Goal: Transaction & Acquisition: Download file/media

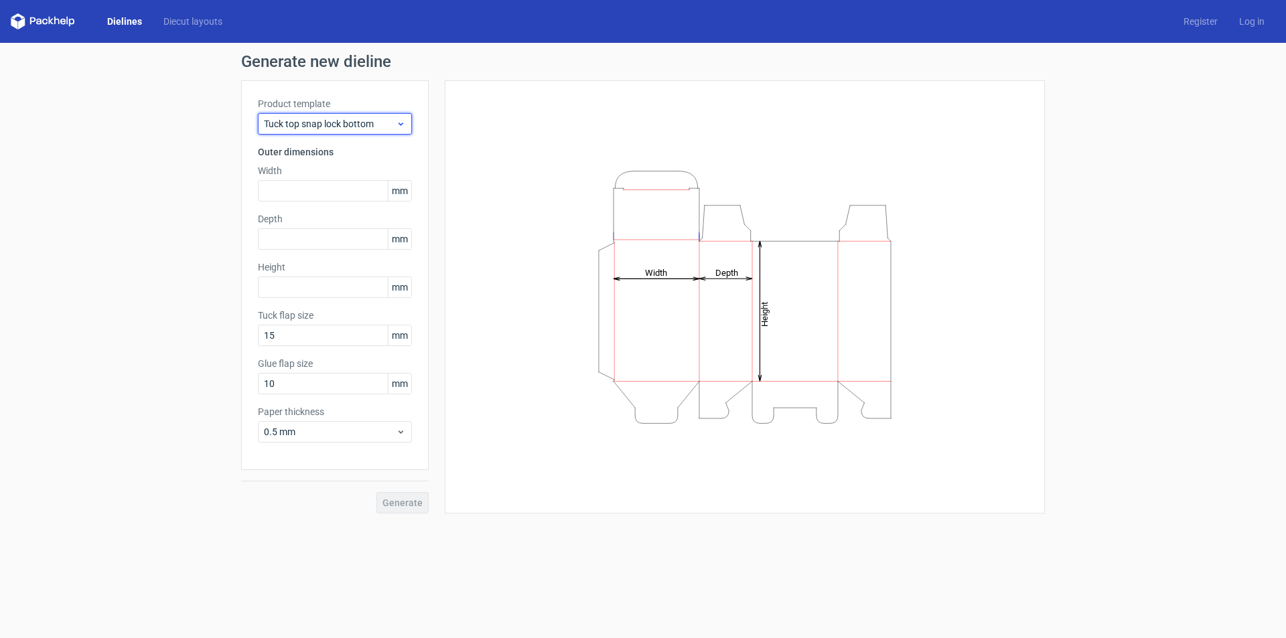
click at [350, 125] on span "Tuck top snap lock bottom" at bounding box center [330, 123] width 132 height 13
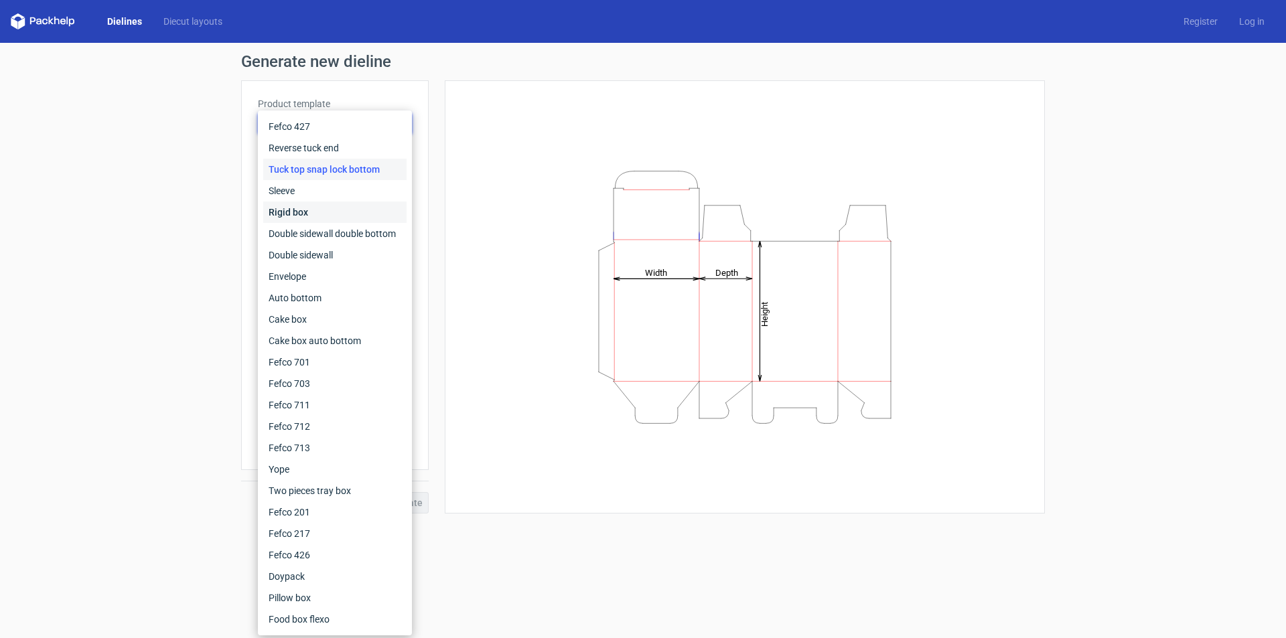
click at [307, 217] on div "Rigid box" at bounding box center [334, 212] width 143 height 21
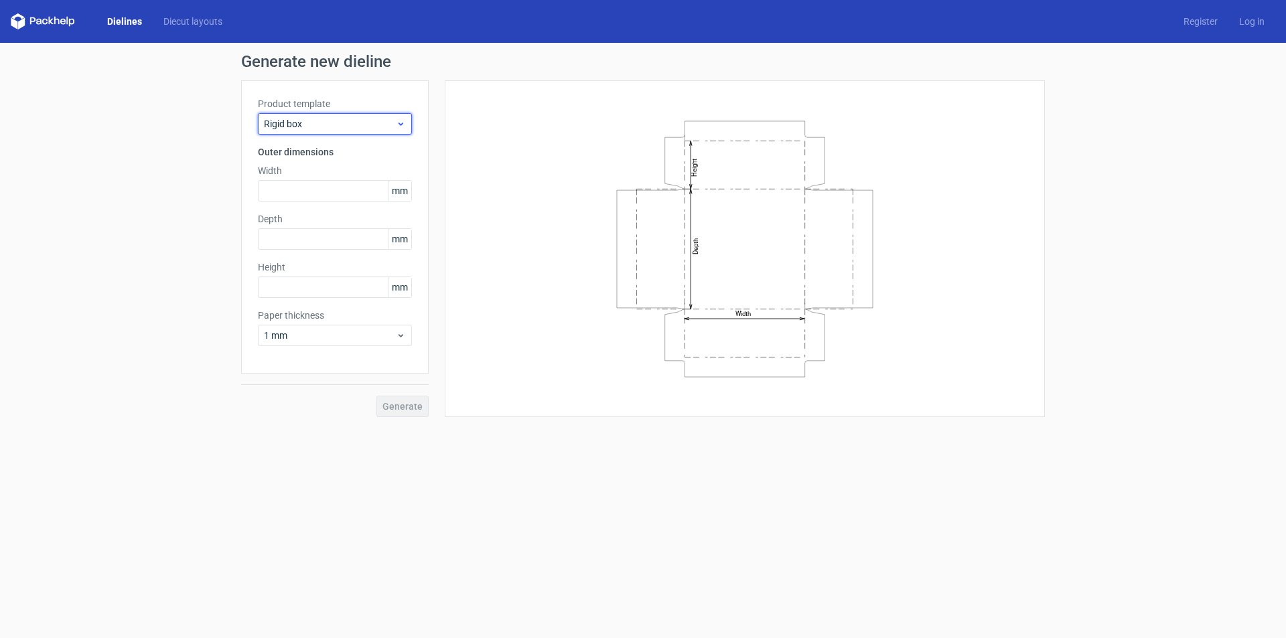
click at [334, 125] on span "Rigid box" at bounding box center [330, 123] width 132 height 13
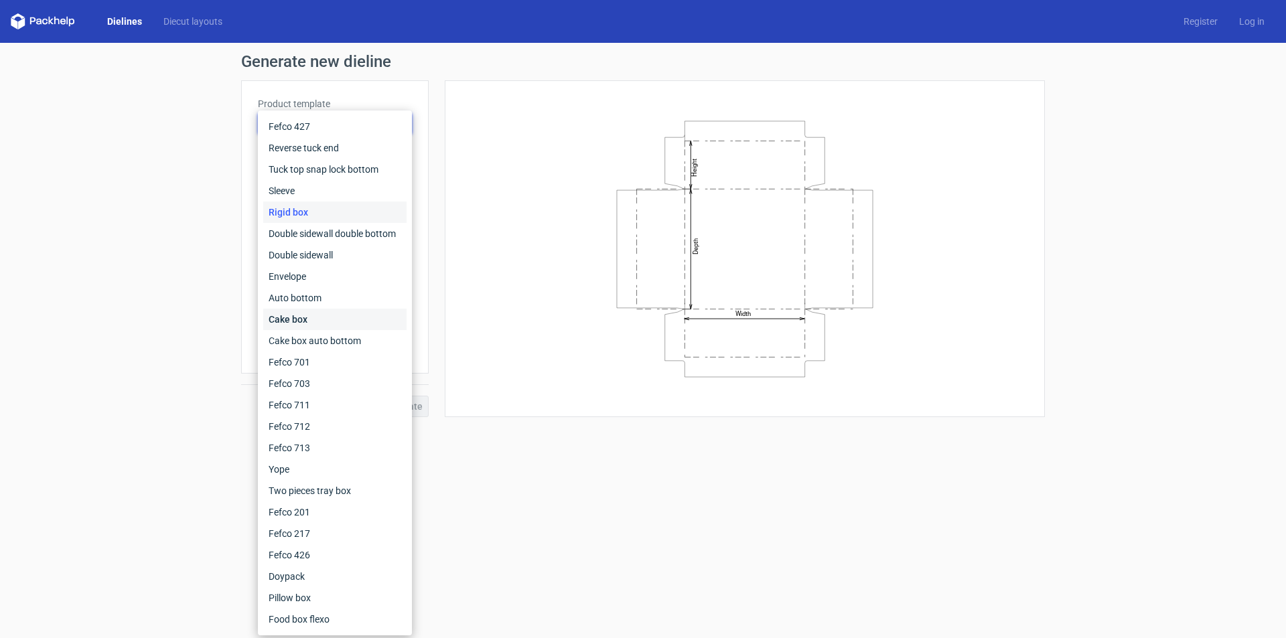
click at [322, 326] on div "Cake box" at bounding box center [334, 319] width 143 height 21
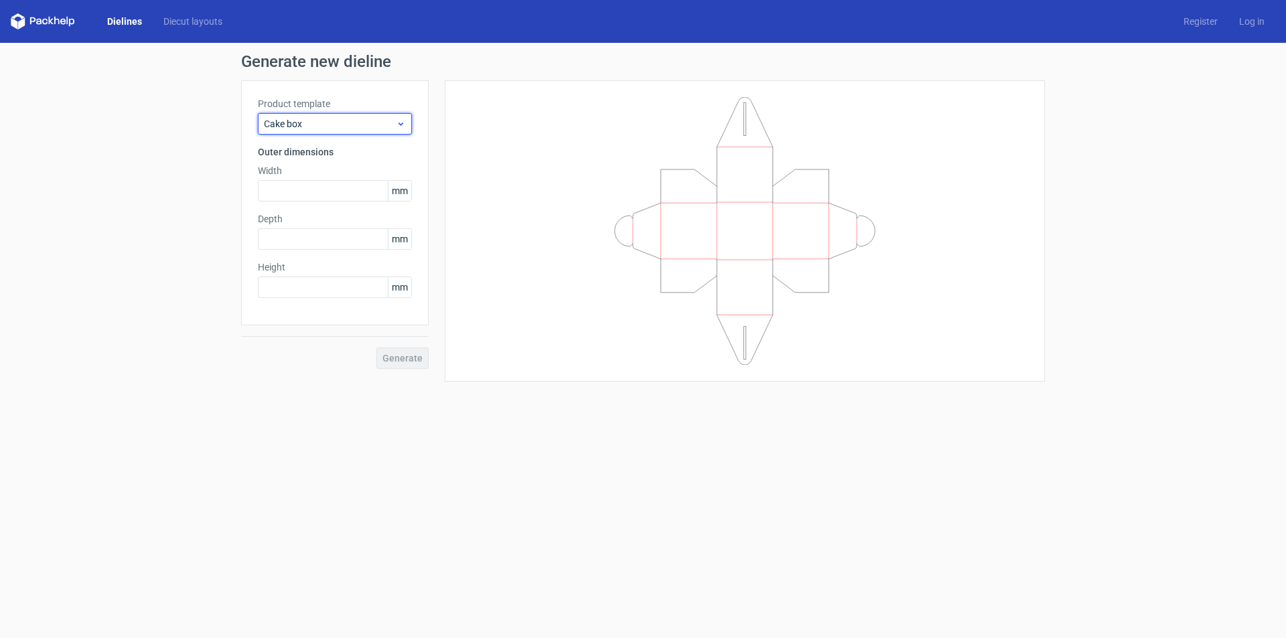
click at [334, 134] on div "Cake box" at bounding box center [335, 123] width 154 height 21
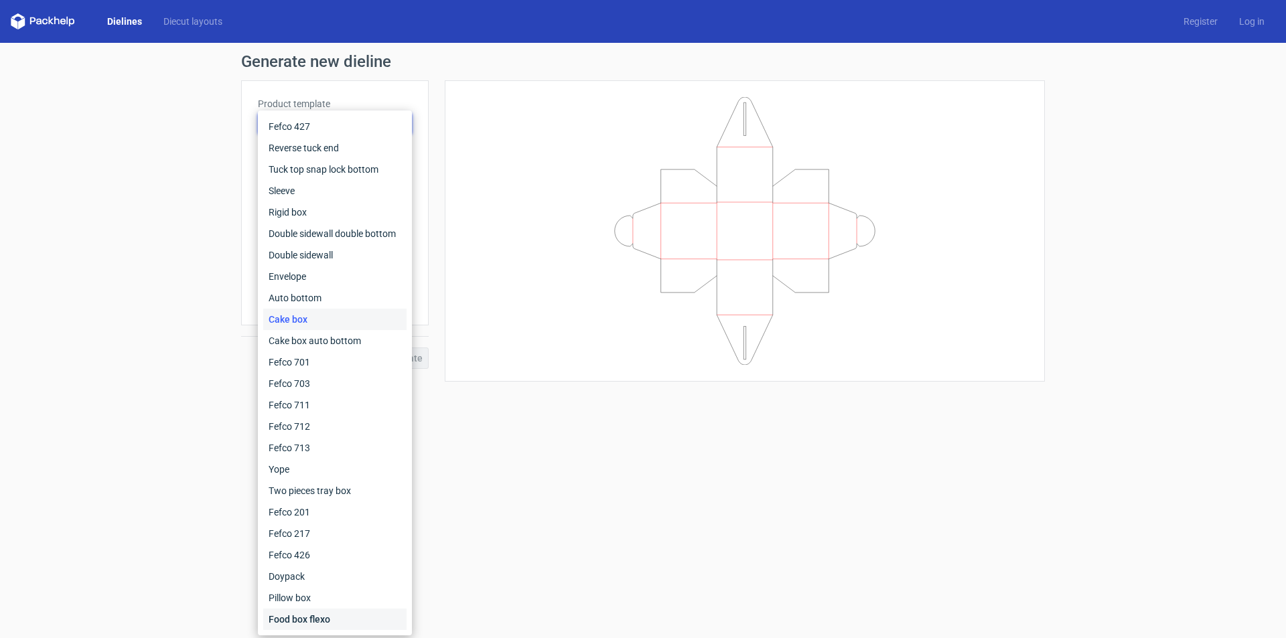
click at [308, 619] on div "Food box flexo" at bounding box center [334, 619] width 143 height 21
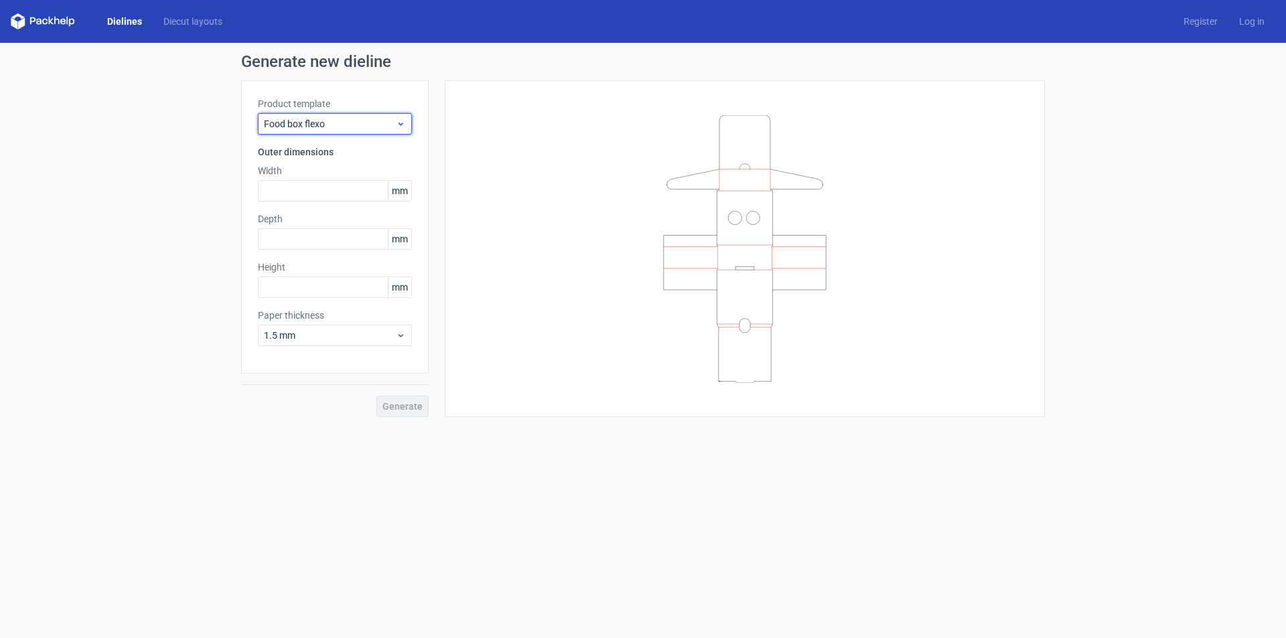
click at [336, 127] on span "Food box flexo" at bounding box center [330, 123] width 132 height 13
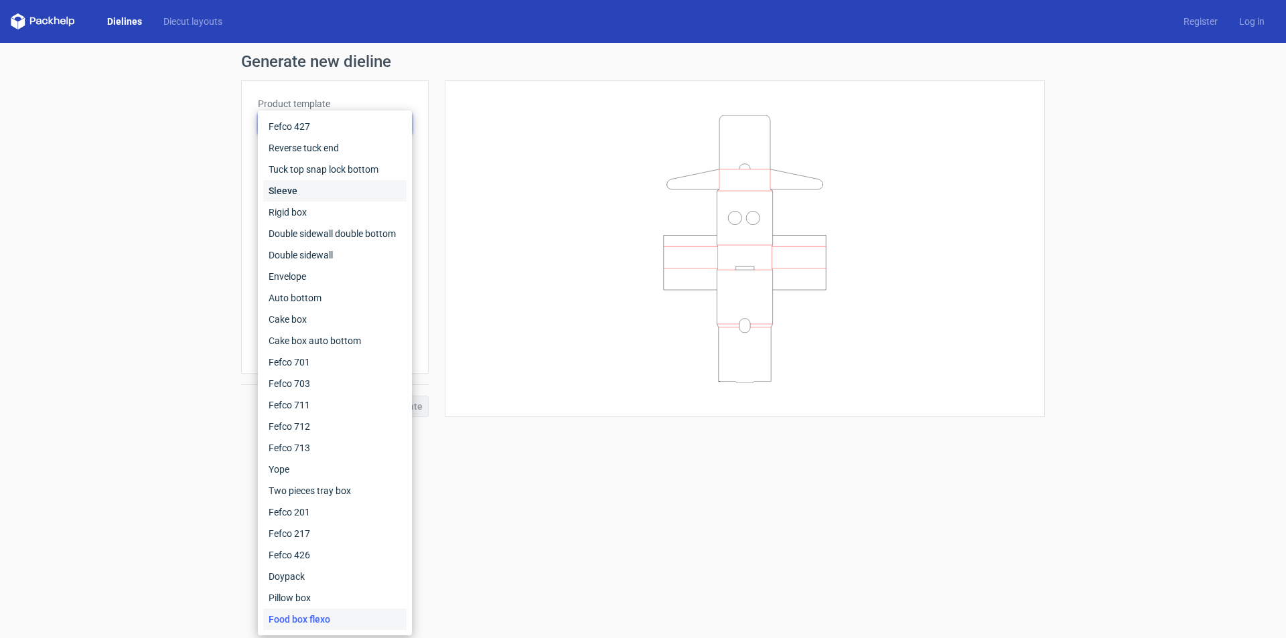
click at [318, 188] on div "Sleeve" at bounding box center [334, 190] width 143 height 21
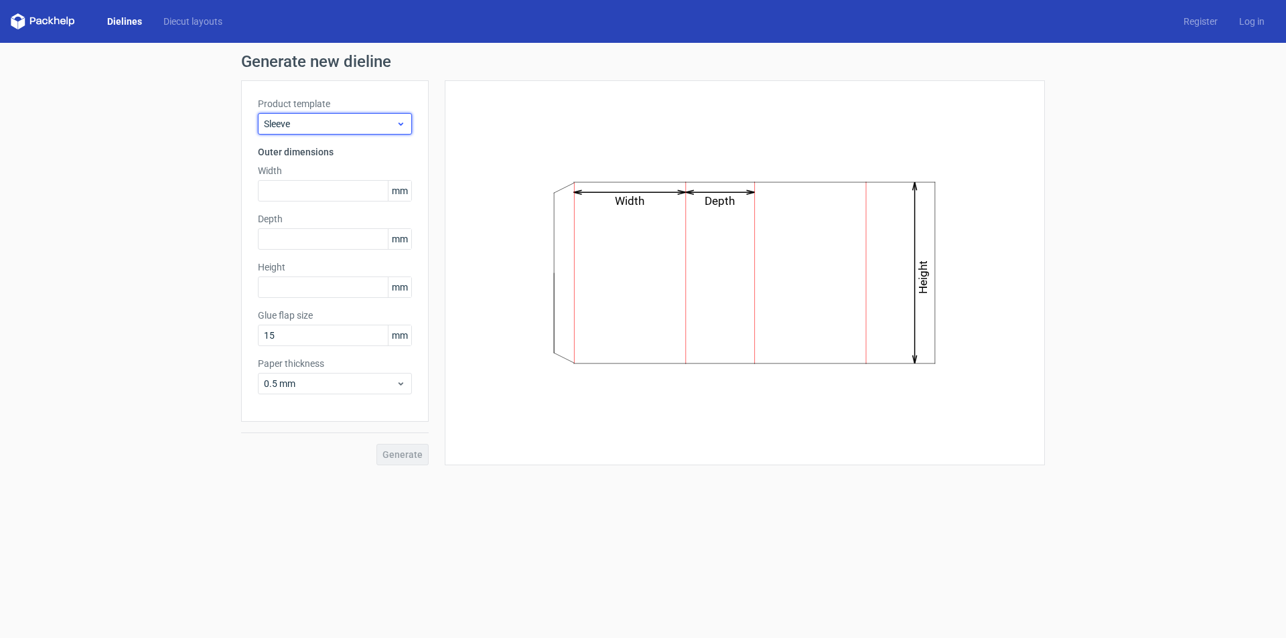
click at [346, 122] on span "Sleeve" at bounding box center [330, 123] width 132 height 13
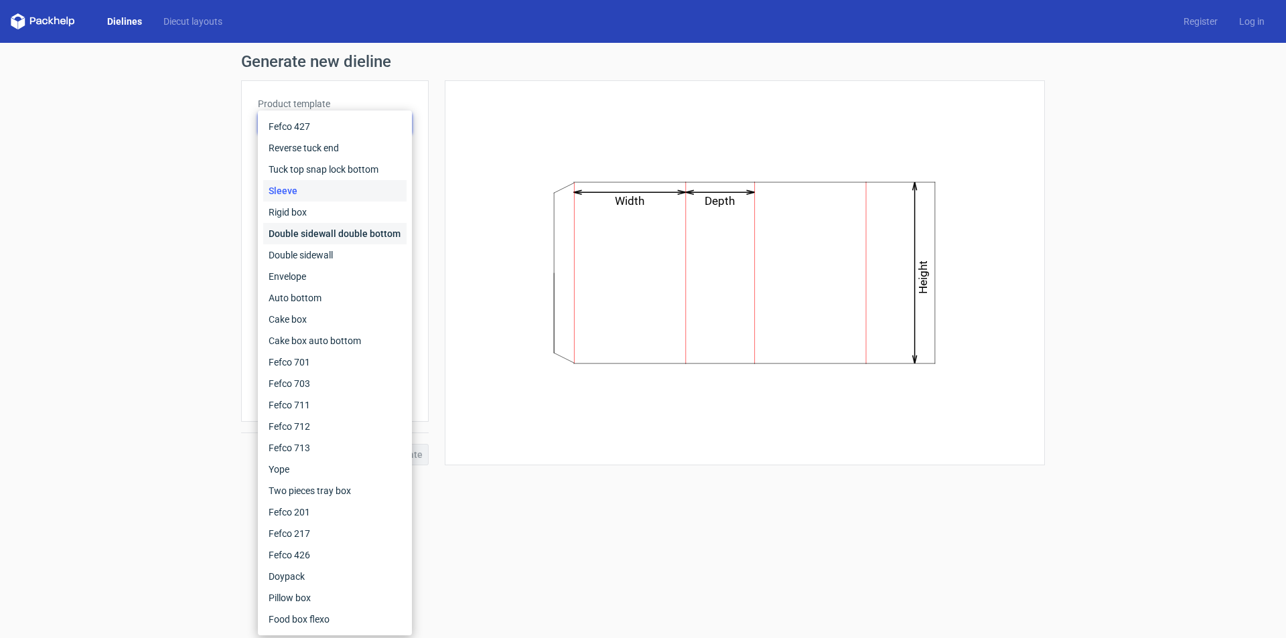
click at [329, 239] on div "Double sidewall double bottom" at bounding box center [334, 233] width 143 height 21
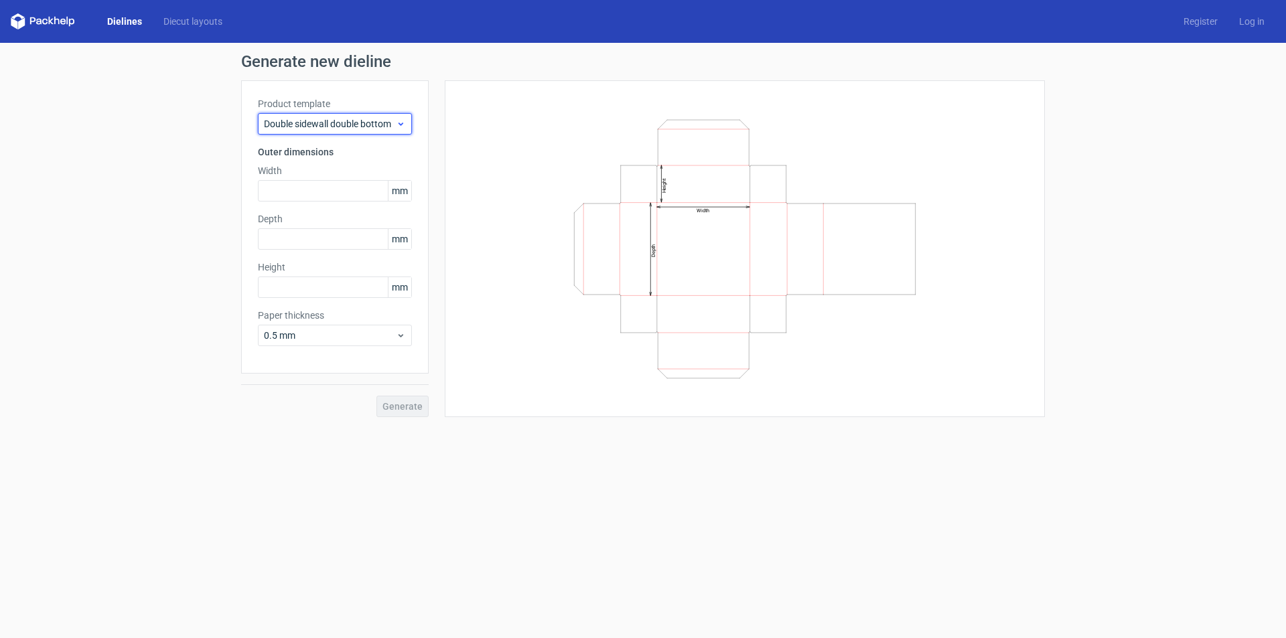
click at [339, 129] on span "Double sidewall double bottom" at bounding box center [330, 123] width 132 height 13
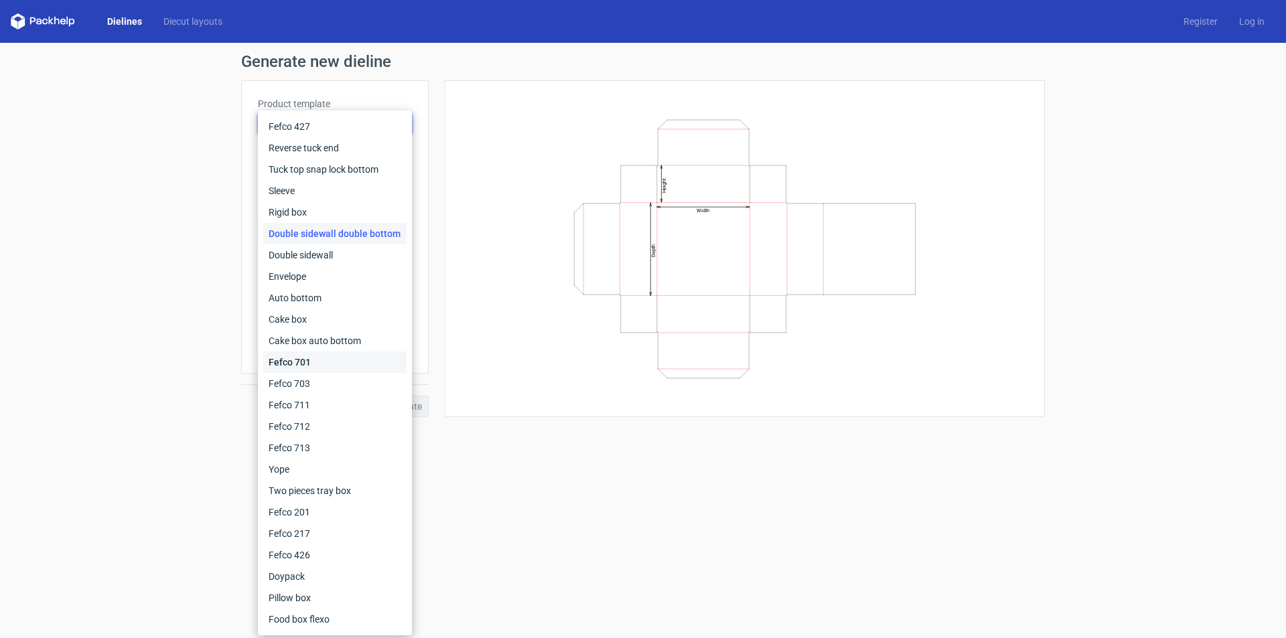
click at [307, 370] on div "Fefco 701" at bounding box center [334, 362] width 143 height 21
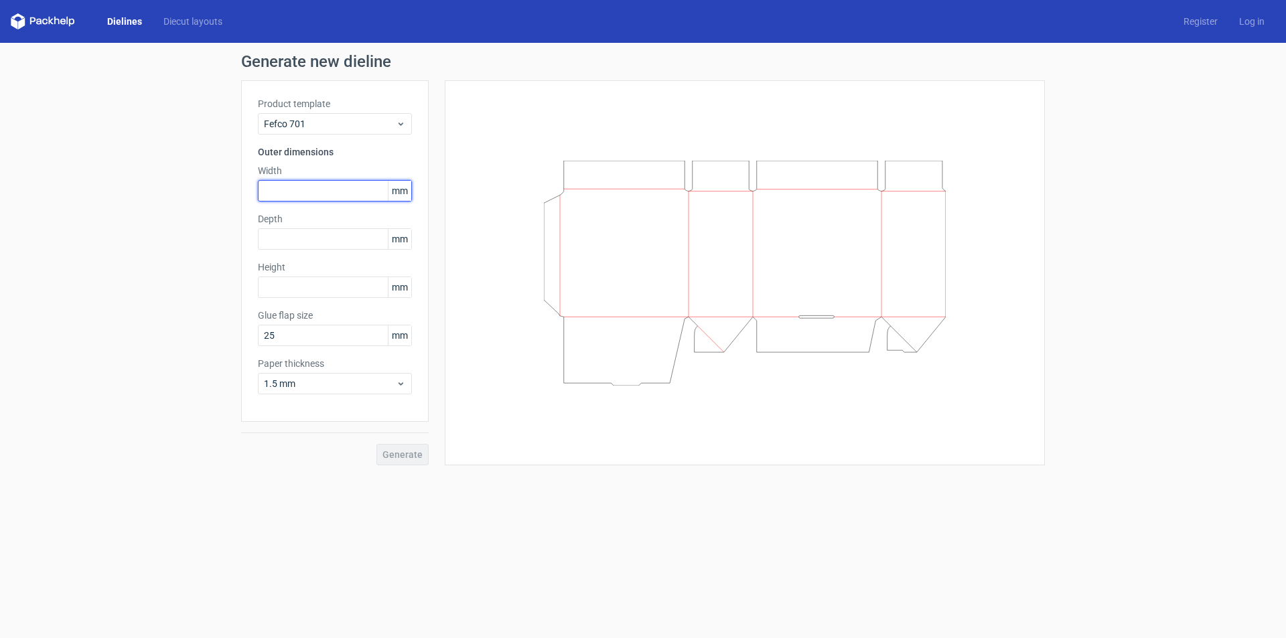
click at [307, 190] on input "text" at bounding box center [335, 190] width 154 height 21
click at [294, 235] on div "Depth mm" at bounding box center [335, 231] width 154 height 38
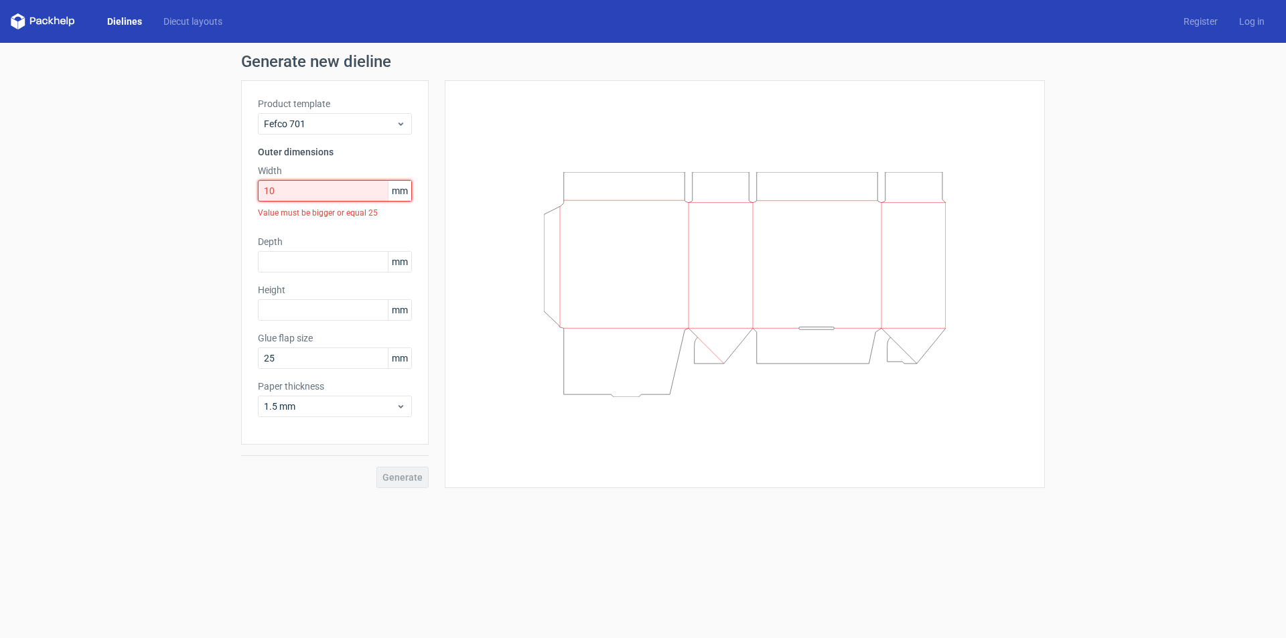
drag, startPoint x: 302, startPoint y: 194, endPoint x: 249, endPoint y: 202, distance: 53.5
click at [249, 202] on div "Product template Fefco 701 Outer dimensions Width 10 mm Value must be bigger or…" at bounding box center [335, 262] width 188 height 364
click at [406, 188] on span "mm" at bounding box center [399, 191] width 23 height 20
drag, startPoint x: 403, startPoint y: 194, endPoint x: 386, endPoint y: 189, distance: 17.6
click at [386, 189] on div "10 mm" at bounding box center [335, 190] width 154 height 21
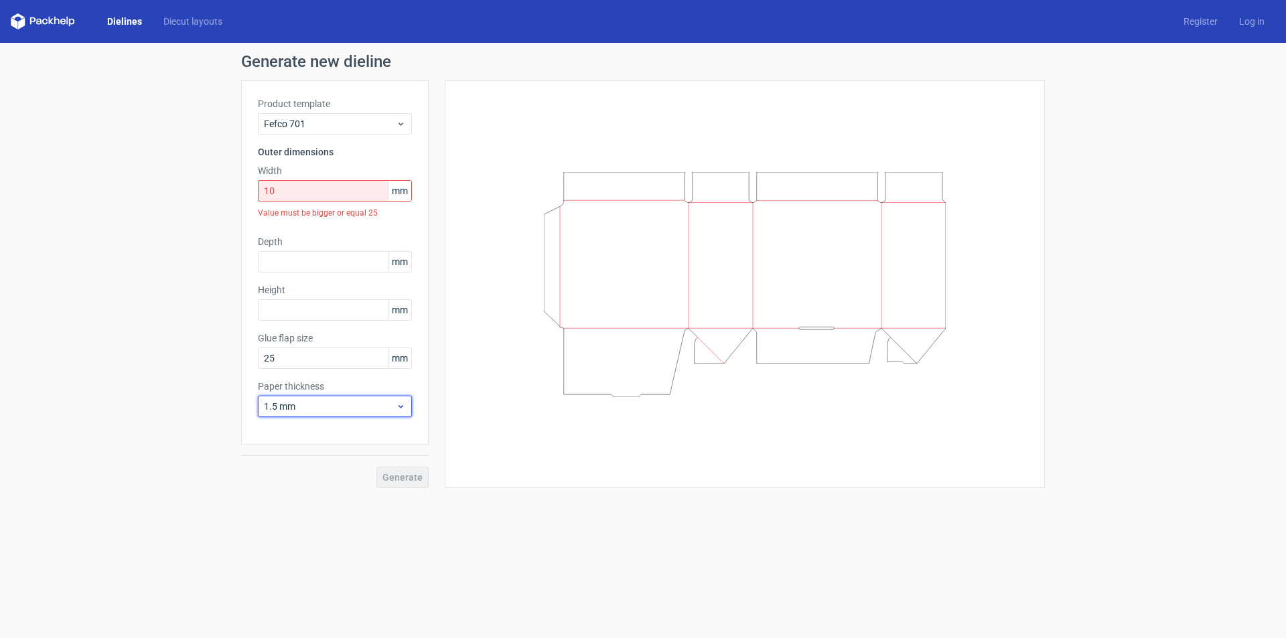
click at [400, 406] on use at bounding box center [400, 406] width 5 height 3
drag, startPoint x: 313, startPoint y: 190, endPoint x: 238, endPoint y: 198, distance: 75.4
click at [238, 198] on div "Generate new dieline Product template Fefco 701 Outer dimensions Width 10 mm Va…" at bounding box center [643, 271] width 1286 height 456
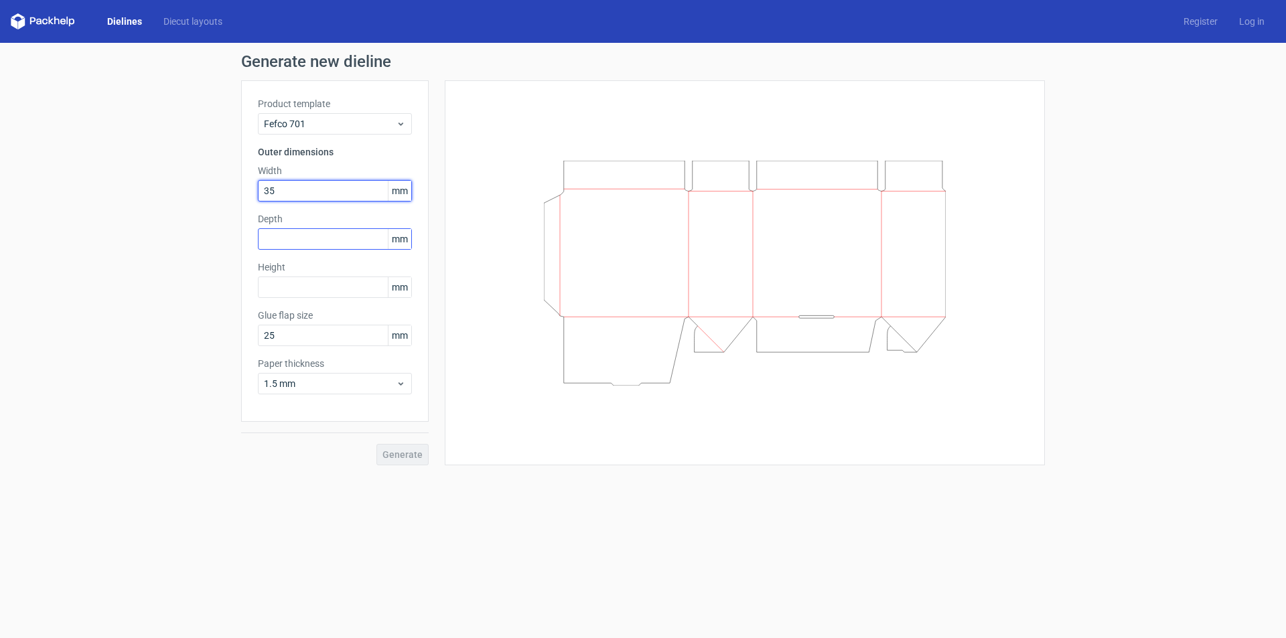
type input "35"
click at [297, 241] on input "text" at bounding box center [335, 238] width 154 height 21
type input "30"
click at [308, 287] on input "text" at bounding box center [335, 287] width 154 height 21
type input "40"
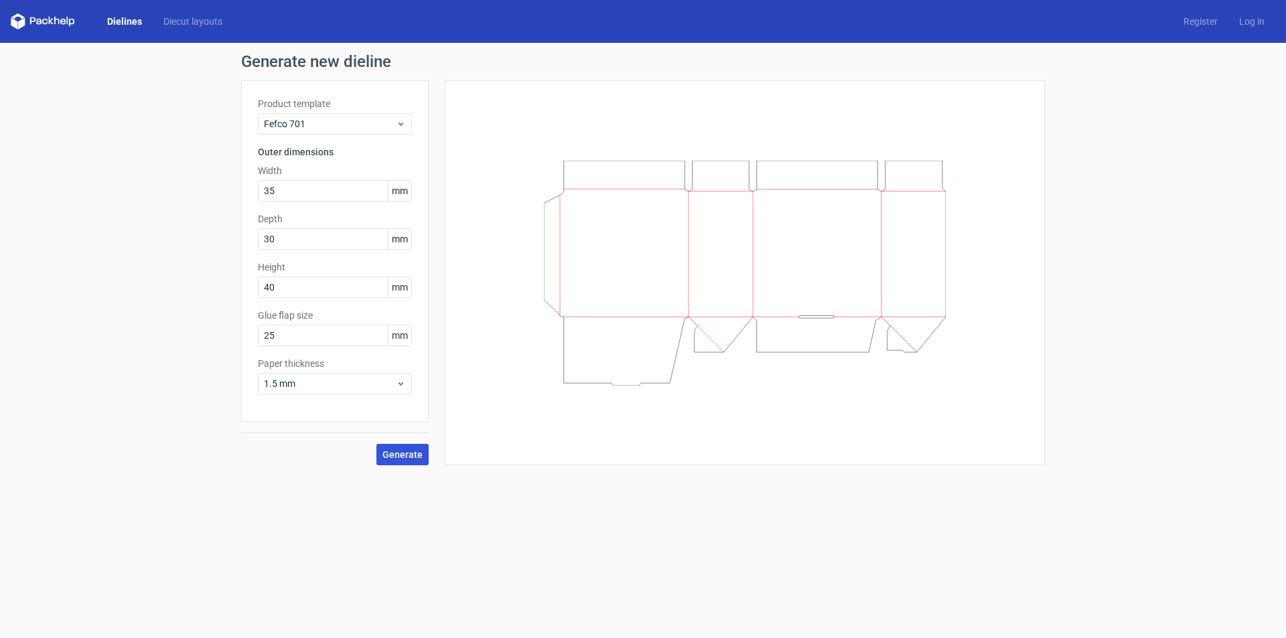
click at [415, 461] on button "Generate" at bounding box center [402, 454] width 52 height 21
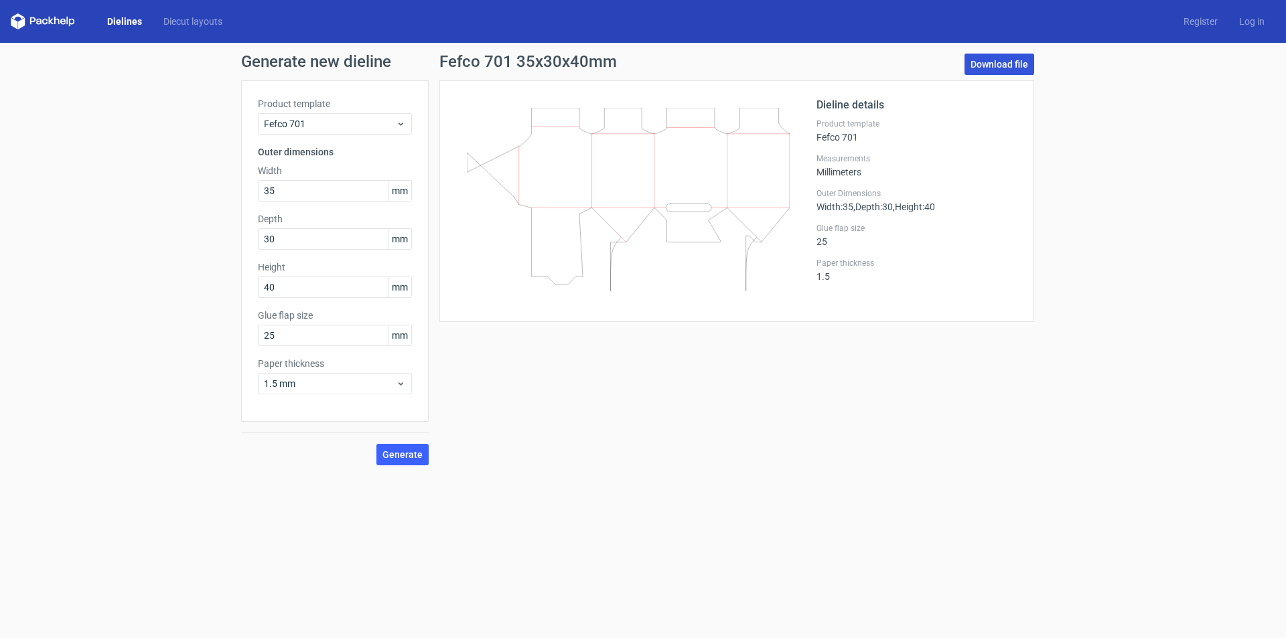
click at [1023, 69] on link "Download file" at bounding box center [999, 64] width 70 height 21
